Goal: Entertainment & Leisure: Consume media (video, audio)

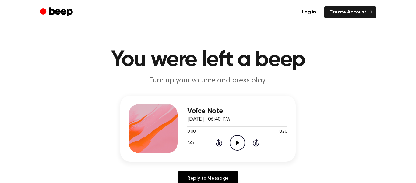
click at [233, 145] on icon "Play Audio" at bounding box center [238, 143] width 16 height 16
click at [192, 142] on button "1.0x" at bounding box center [191, 142] width 9 height 10
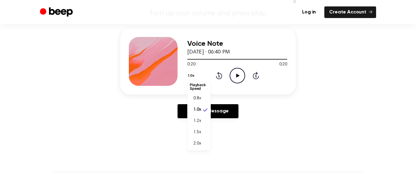
scroll to position [71, 0]
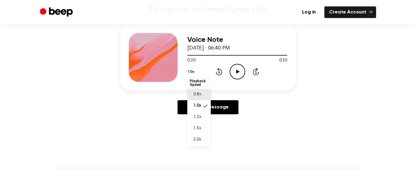
click at [200, 92] on span "0.8x" at bounding box center [197, 94] width 8 height 6
click at [232, 73] on icon "Play Audio" at bounding box center [238, 72] width 16 height 16
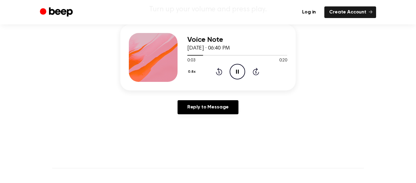
click at [193, 72] on button "0.8x" at bounding box center [192, 71] width 11 height 10
click at [194, 105] on span "1.0x" at bounding box center [197, 108] width 8 height 6
click at [190, 68] on button "1.0x" at bounding box center [191, 71] width 9 height 10
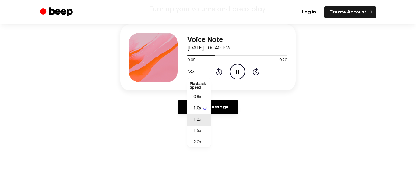
click at [193, 118] on div "1.2x" at bounding box center [195, 119] width 11 height 6
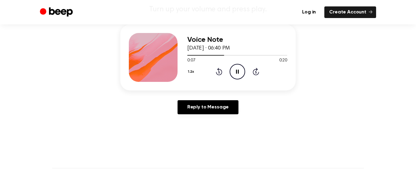
click at [189, 69] on button "1.2x" at bounding box center [191, 71] width 9 height 10
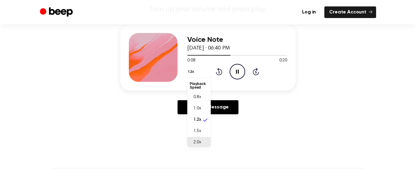
scroll to position [3, 0]
click at [196, 140] on span "2.0x" at bounding box center [197, 139] width 8 height 6
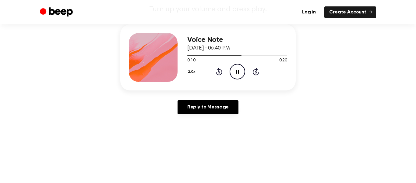
click at [193, 71] on button "2.0x" at bounding box center [192, 71] width 10 height 10
click at [197, 108] on span "1.0x" at bounding box center [197, 108] width 8 height 6
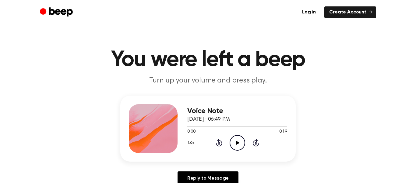
click at [239, 142] on icon at bounding box center [237, 142] width 3 height 4
